Goal: Navigation & Orientation: Find specific page/section

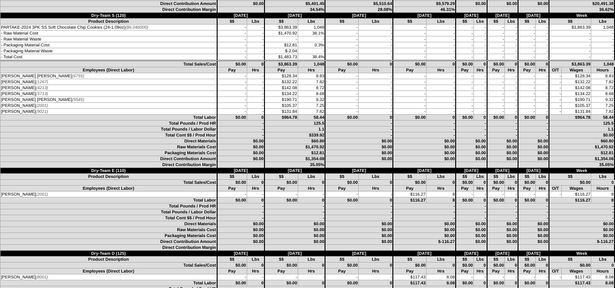
scroll to position [1548, 0]
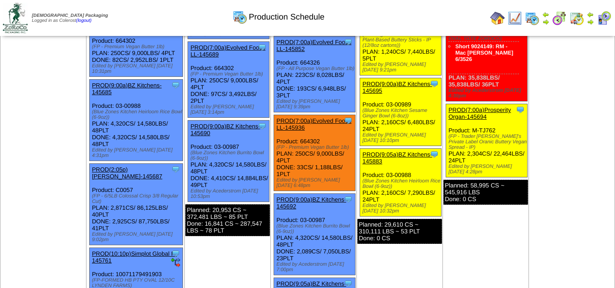
scroll to position [273, 0]
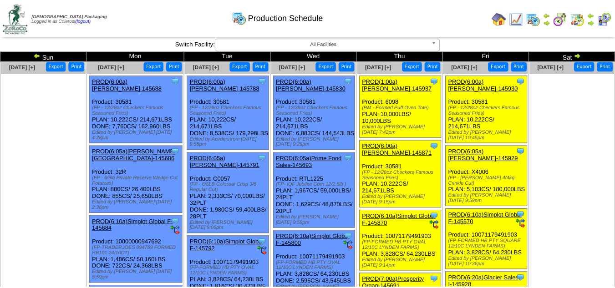
scroll to position [273, 0]
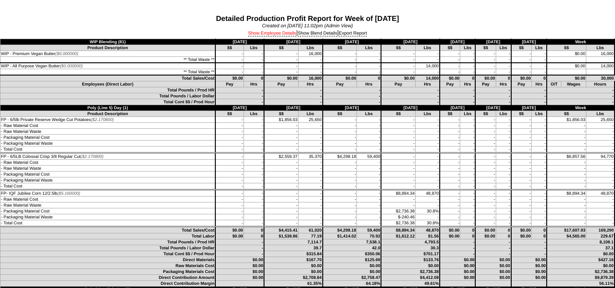
click at [271, 36] on link "Show Employee Details" at bounding box center [272, 33] width 48 height 5
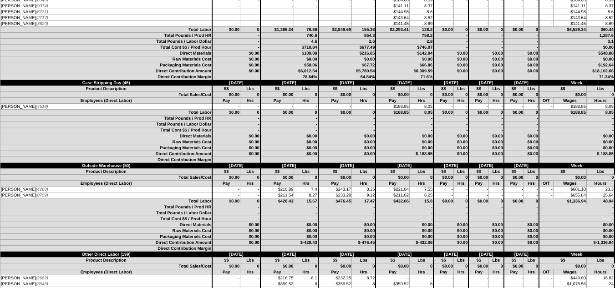
scroll to position [2823, 0]
